Goal: Check status: Check status

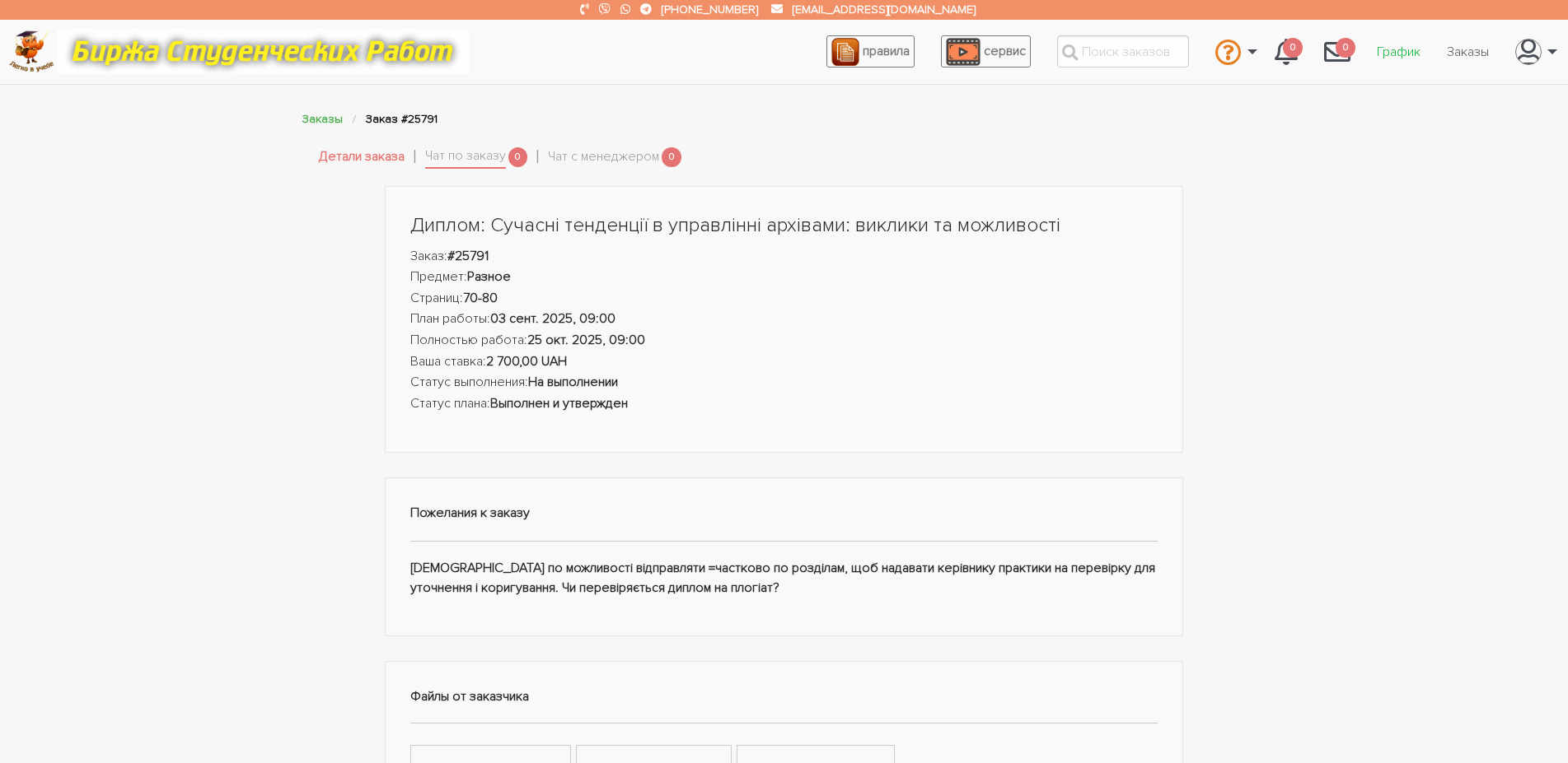
click at [1394, 49] on link "График" at bounding box center [1397, 52] width 70 height 31
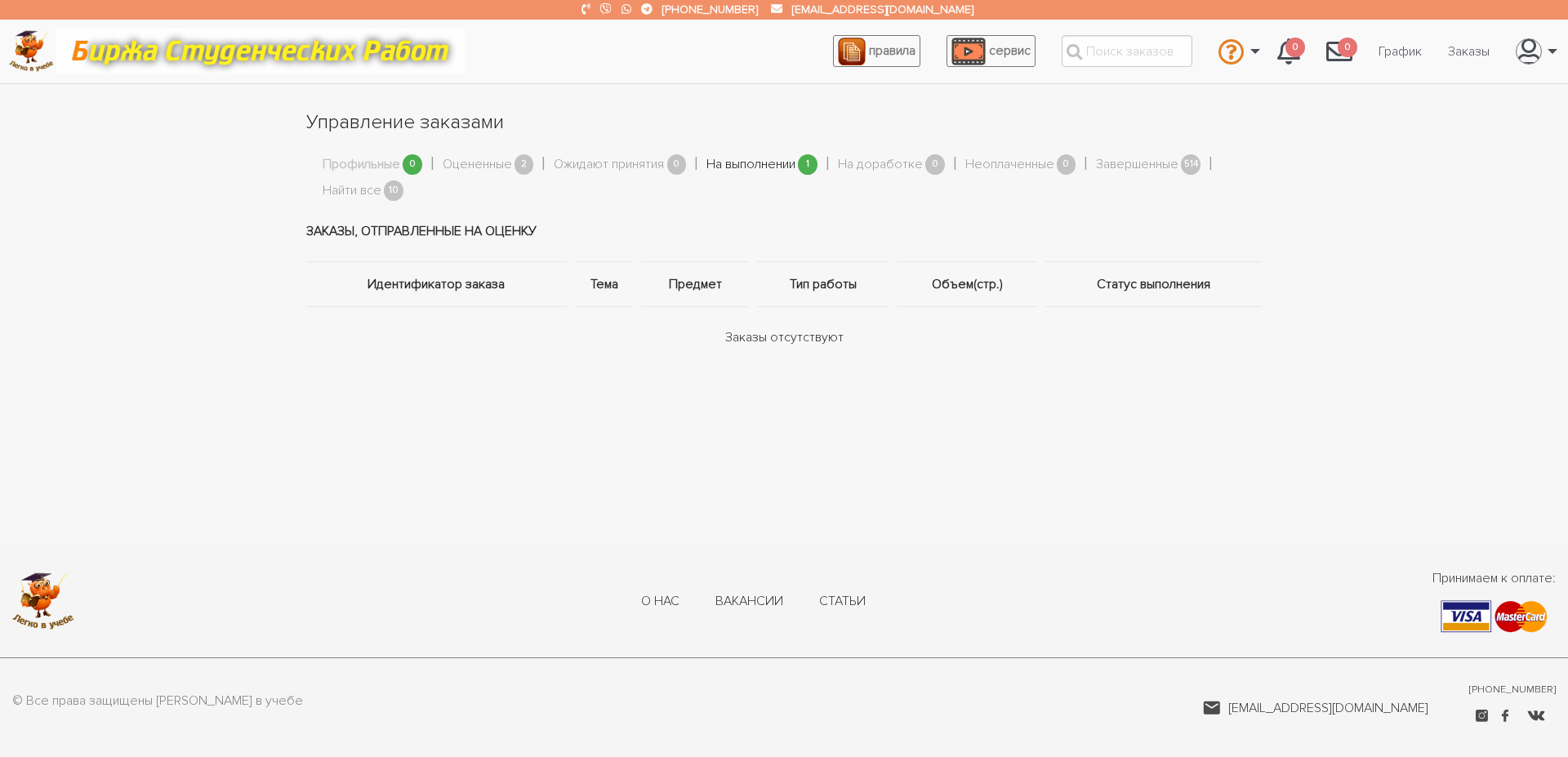
click at [762, 165] on link "На выполнении" at bounding box center [751, 165] width 89 height 21
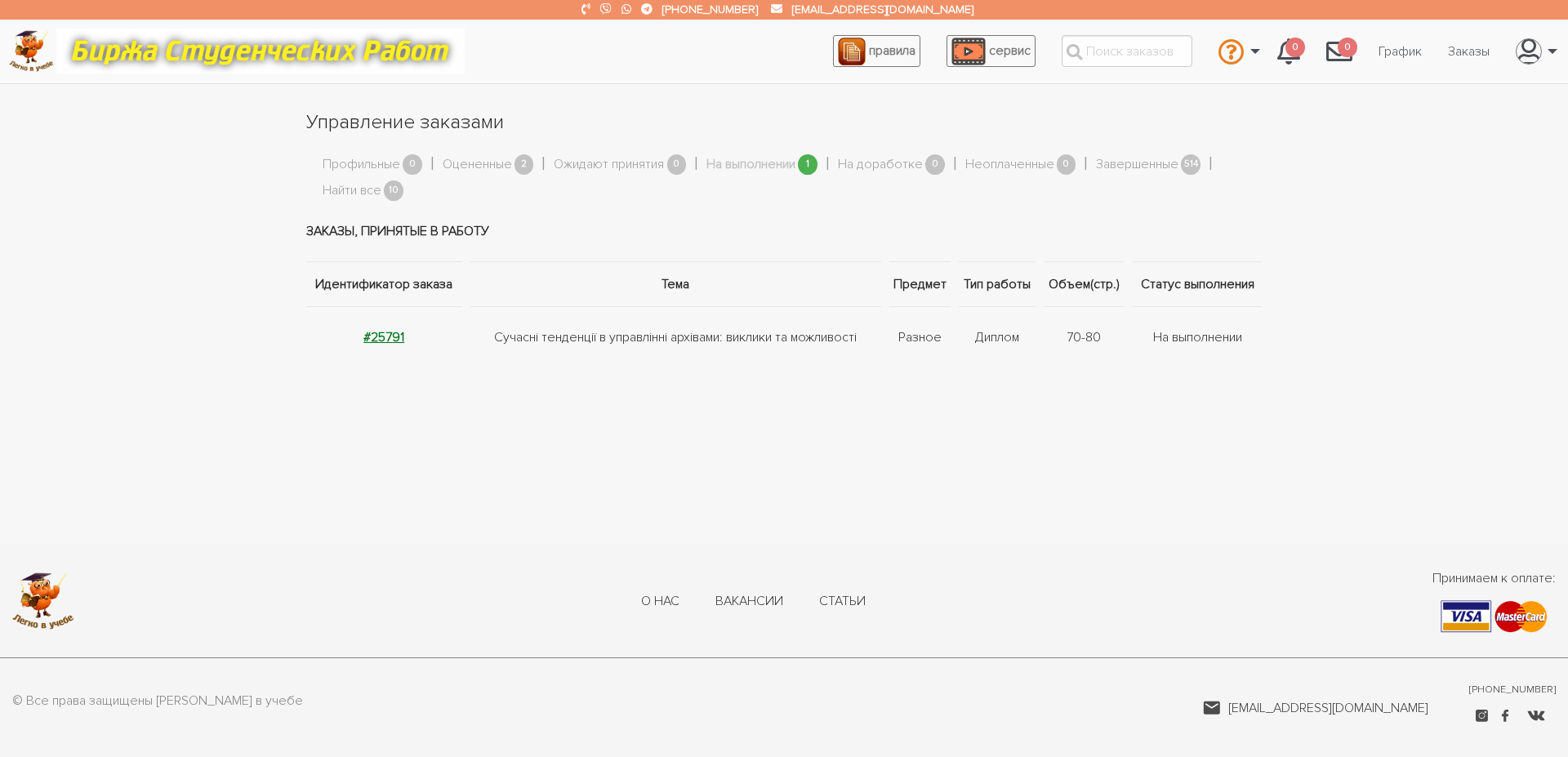
click at [381, 333] on strong "#25791" at bounding box center [384, 337] width 41 height 17
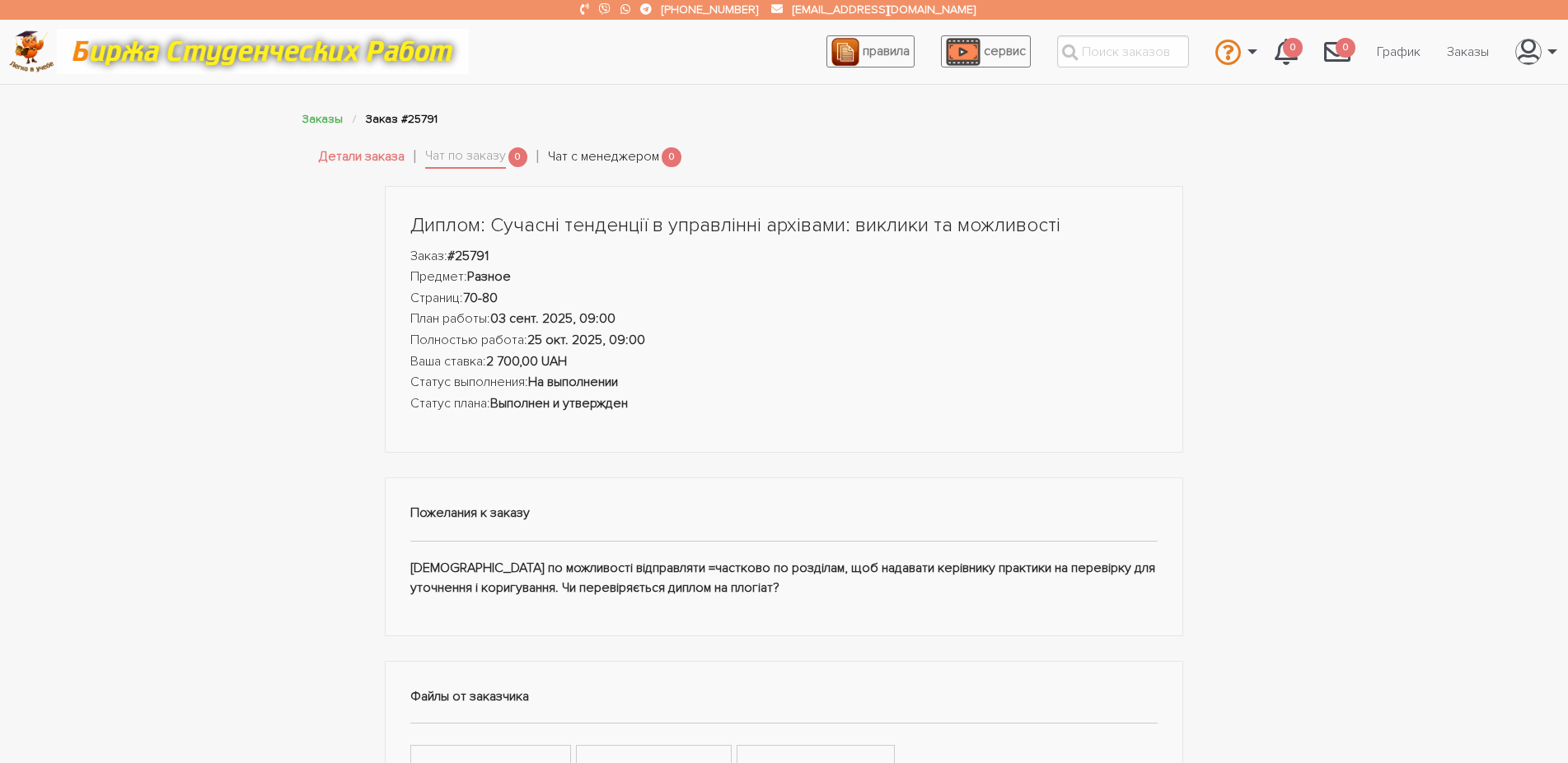
click at [586, 161] on link "Чат с менеджером" at bounding box center [602, 157] width 111 height 22
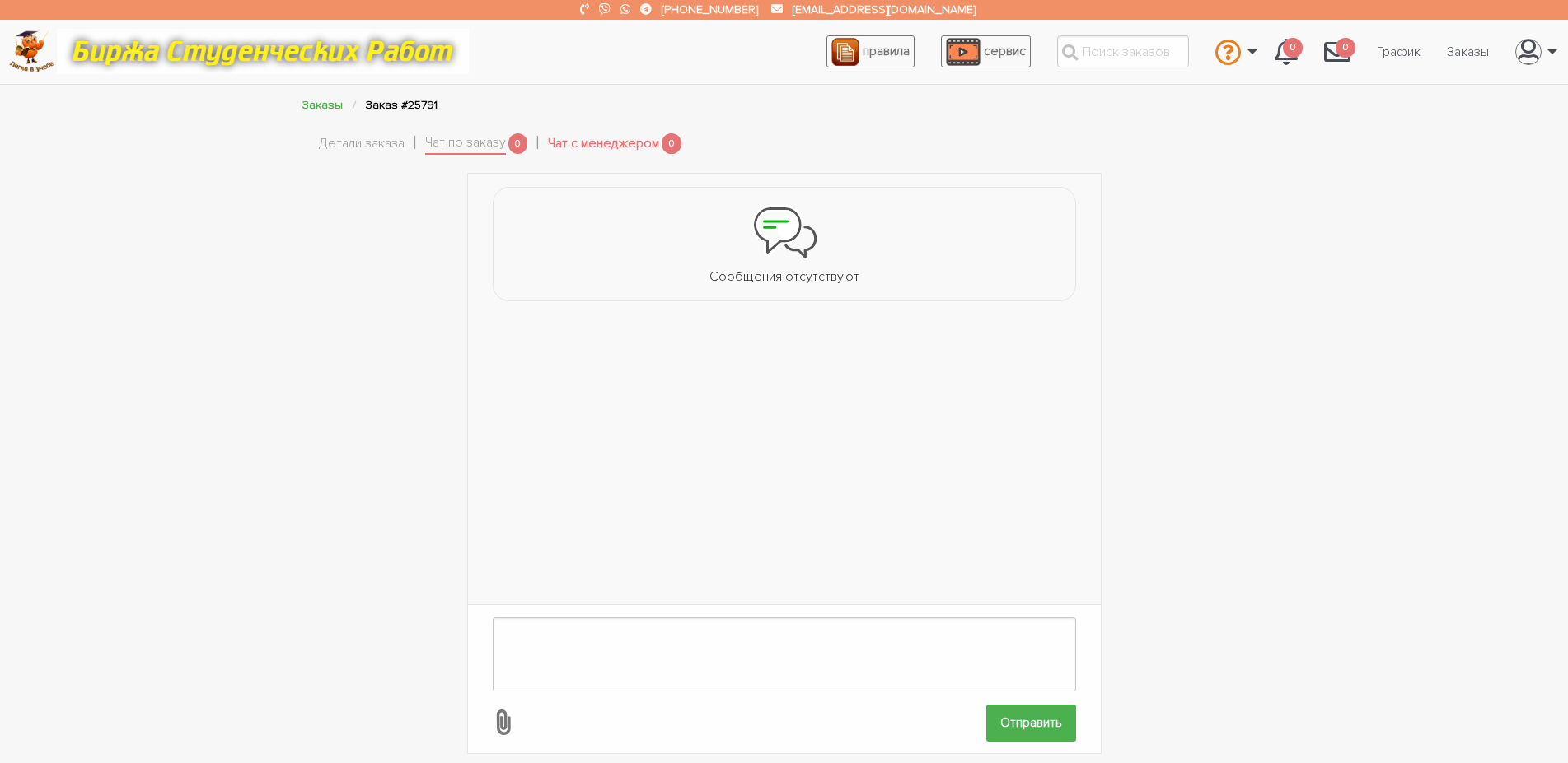
drag, startPoint x: 479, startPoint y: 149, endPoint x: 500, endPoint y: 194, distance: 49.7
click at [459, 138] on link "Чат по заказу" at bounding box center [465, 144] width 80 height 24
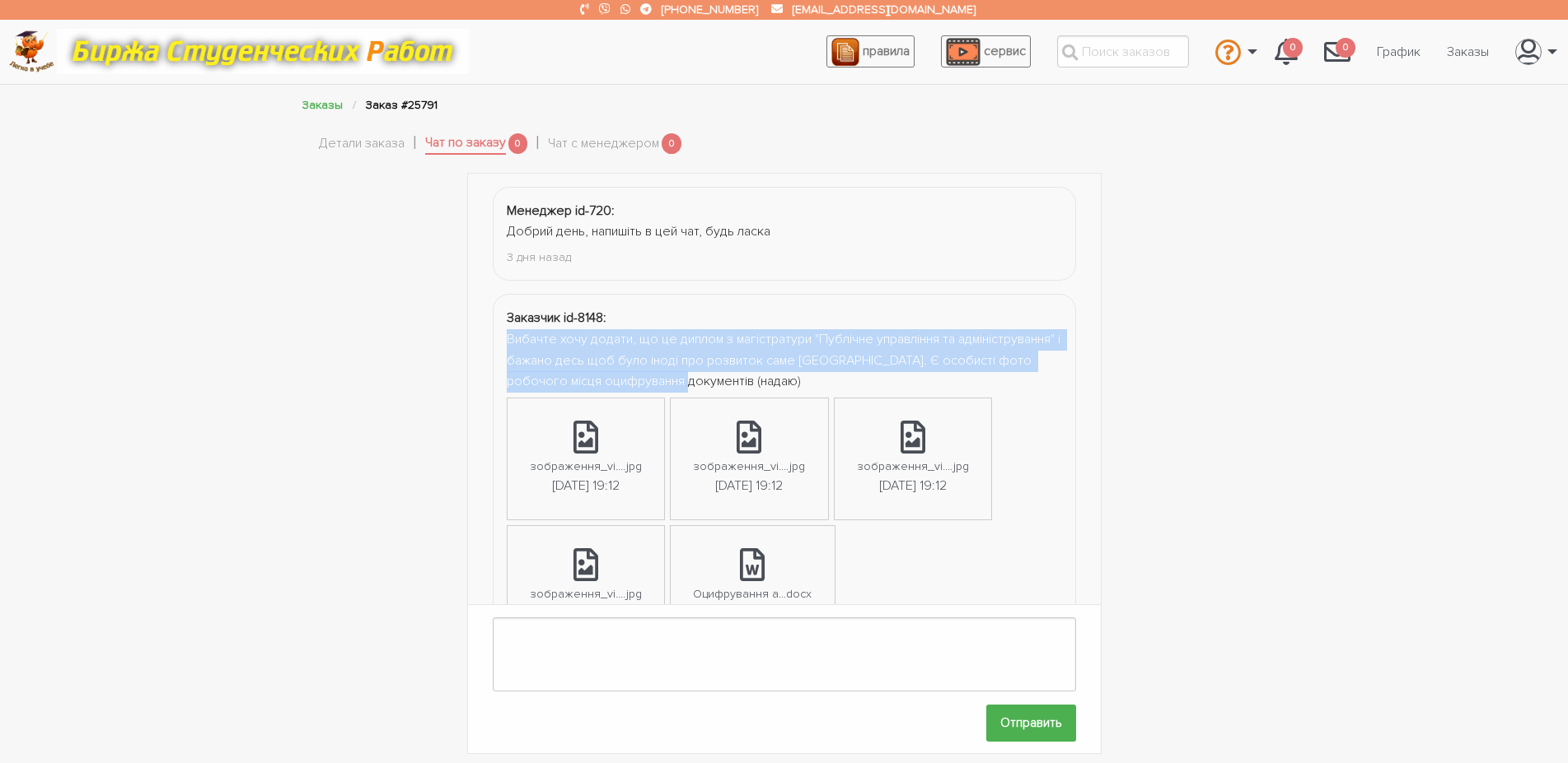
drag, startPoint x: 508, startPoint y: 339, endPoint x: 785, endPoint y: 379, distance: 279.9
click at [785, 379] on div "Вибачте хочу додати, що це диплом з магістратури "Публічне управління та адміні…" at bounding box center [784, 361] width 555 height 64
copy div "Вибачте хочу додати, що це диплом з магістратури "Публічне управління та адміні…"
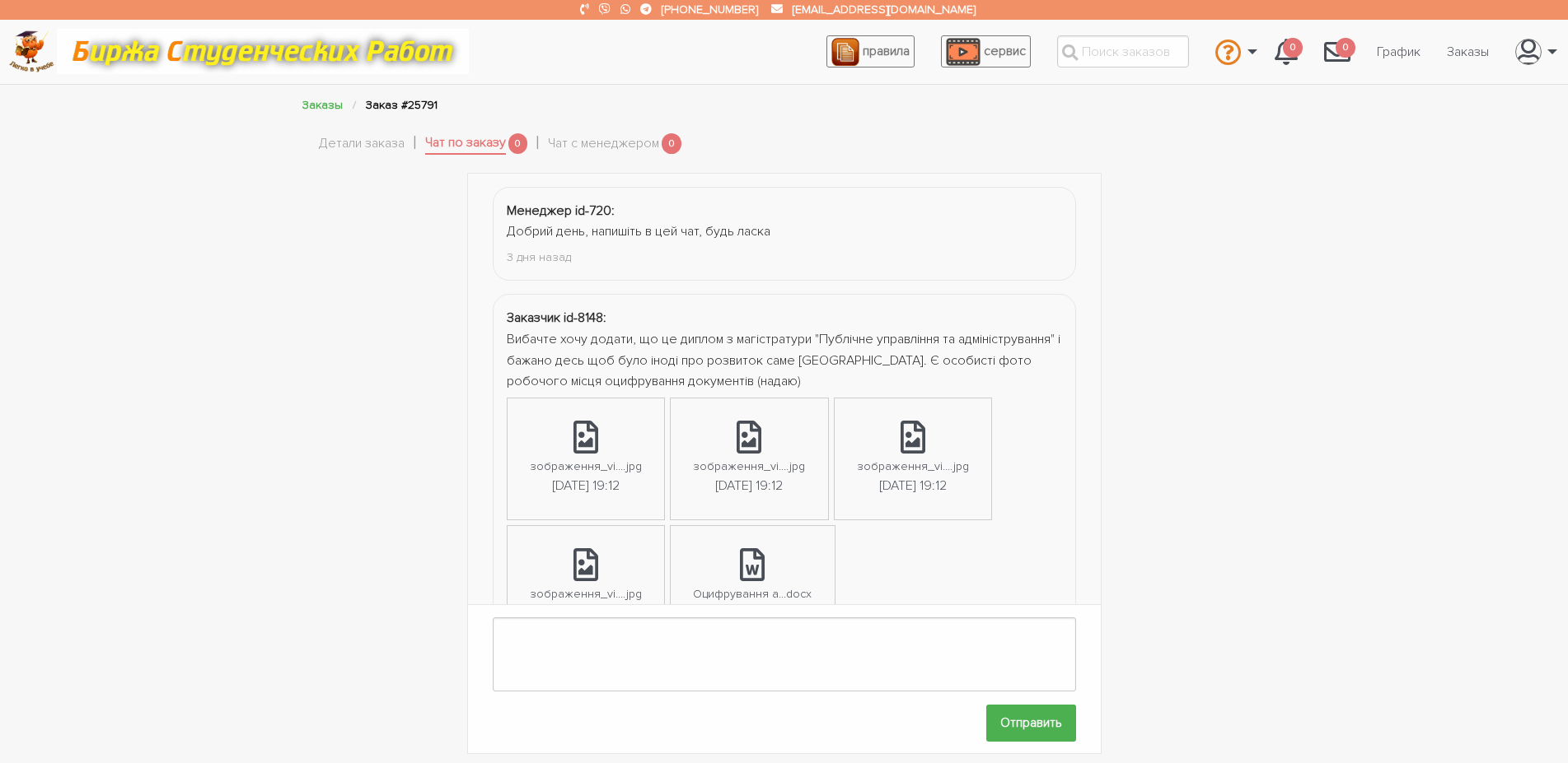
click at [424, 351] on div "Менеджер id-720: Добрий день, напишіть в цей чат, будь ласка 3 дня назад Заказч…" at bounding box center [784, 464] width 988 height 583
drag, startPoint x: 505, startPoint y: 386, endPoint x: 786, endPoint y: 388, distance: 281.0
click at [786, 388] on li "Заказчик id-8148: Вибачте хочу додати, що це диплом з магістратури "Публічне уп…" at bounding box center [784, 490] width 583 height 392
copy div "фото робочого місця оцифрування документів"
click at [573, 451] on icon at bounding box center [585, 437] width 25 height 33
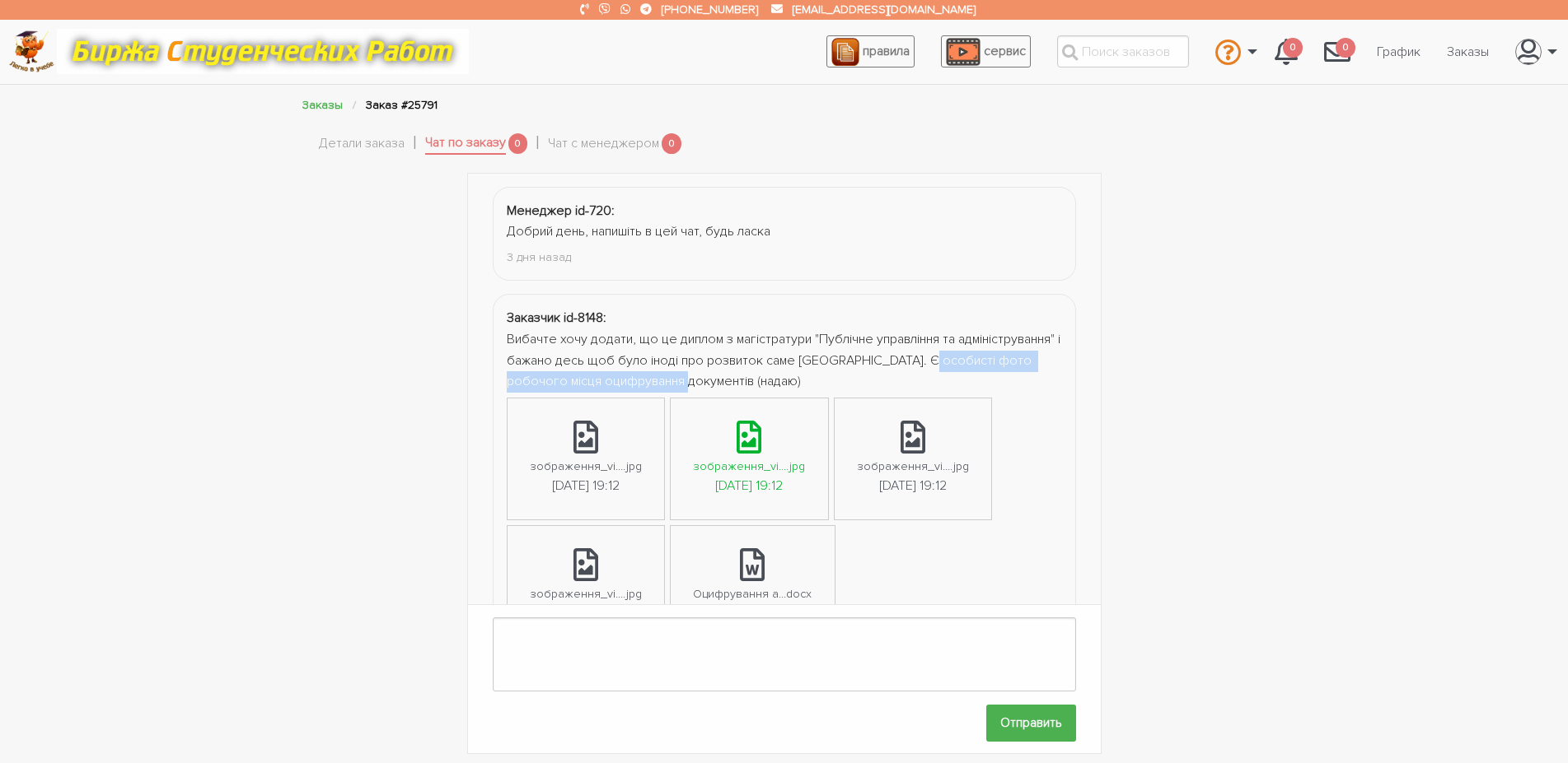
click at [713, 475] on div "зображення_vi....jpg" at bounding box center [749, 466] width 112 height 19
click at [914, 453] on icon at bounding box center [913, 437] width 25 height 33
click at [593, 546] on link "зображення_vi....jpg [DATE] 19:12" at bounding box center [586, 585] width 157 height 121
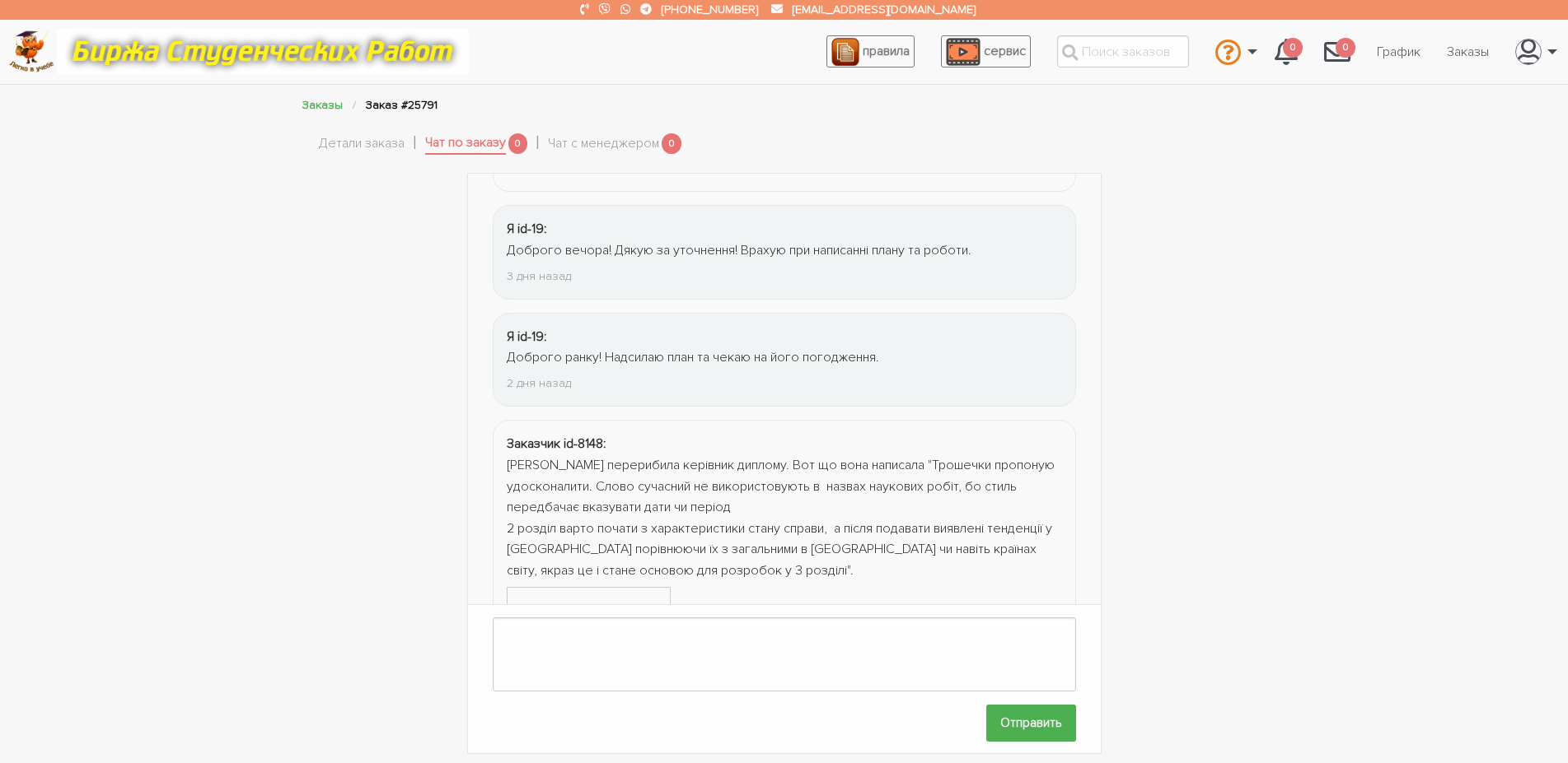
scroll to position [296, 0]
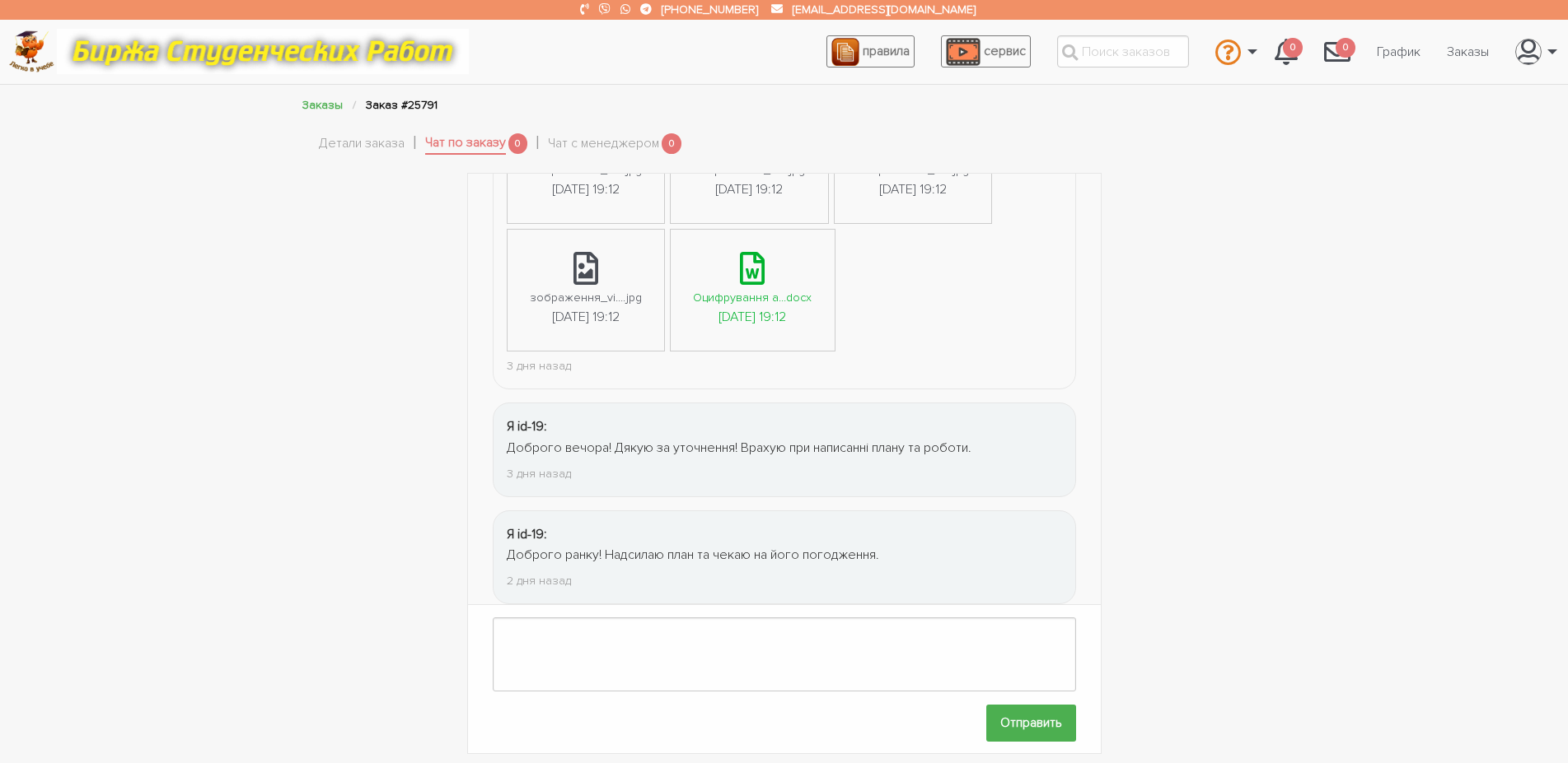
click at [758, 310] on div "[DATE] 19:12" at bounding box center [752, 318] width 68 height 22
click at [367, 149] on link "Детали заказа" at bounding box center [361, 144] width 85 height 22
